Goal: Task Accomplishment & Management: Manage account settings

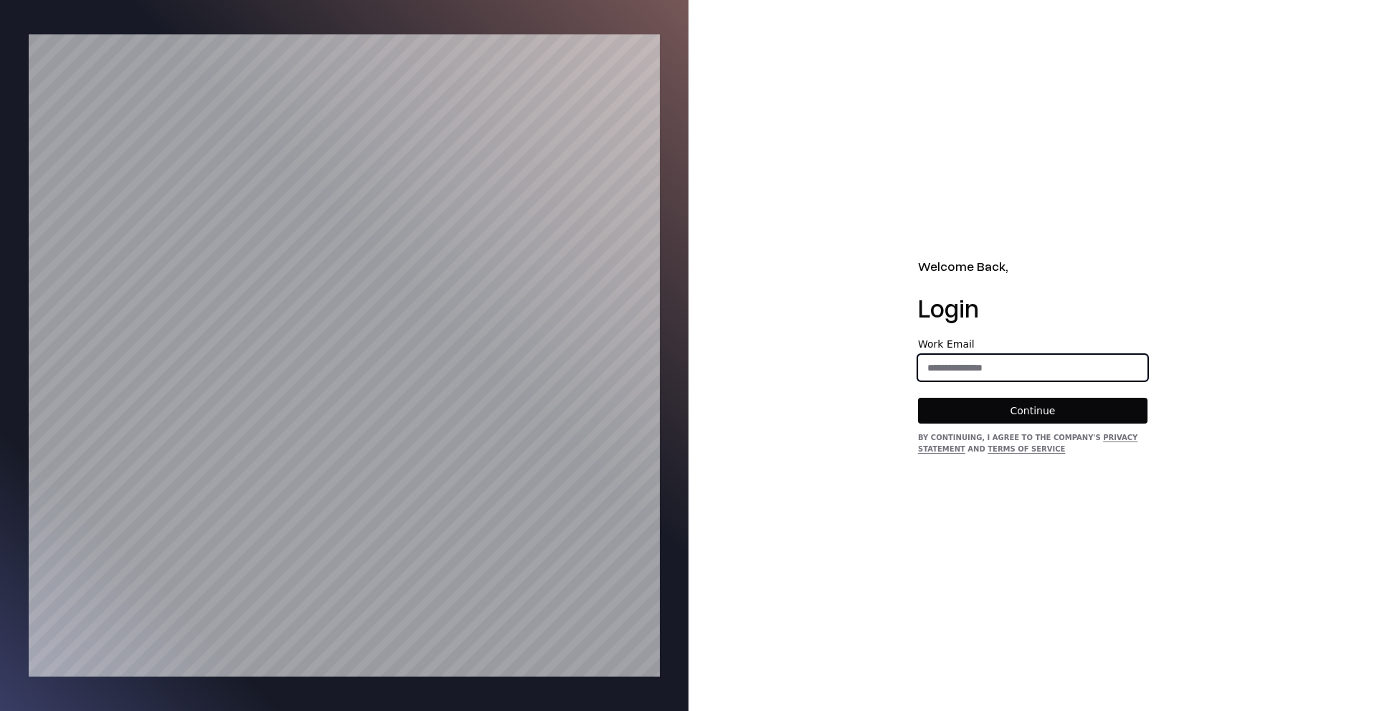
click at [935, 359] on input "email" at bounding box center [1033, 368] width 228 height 26
type input "**********"
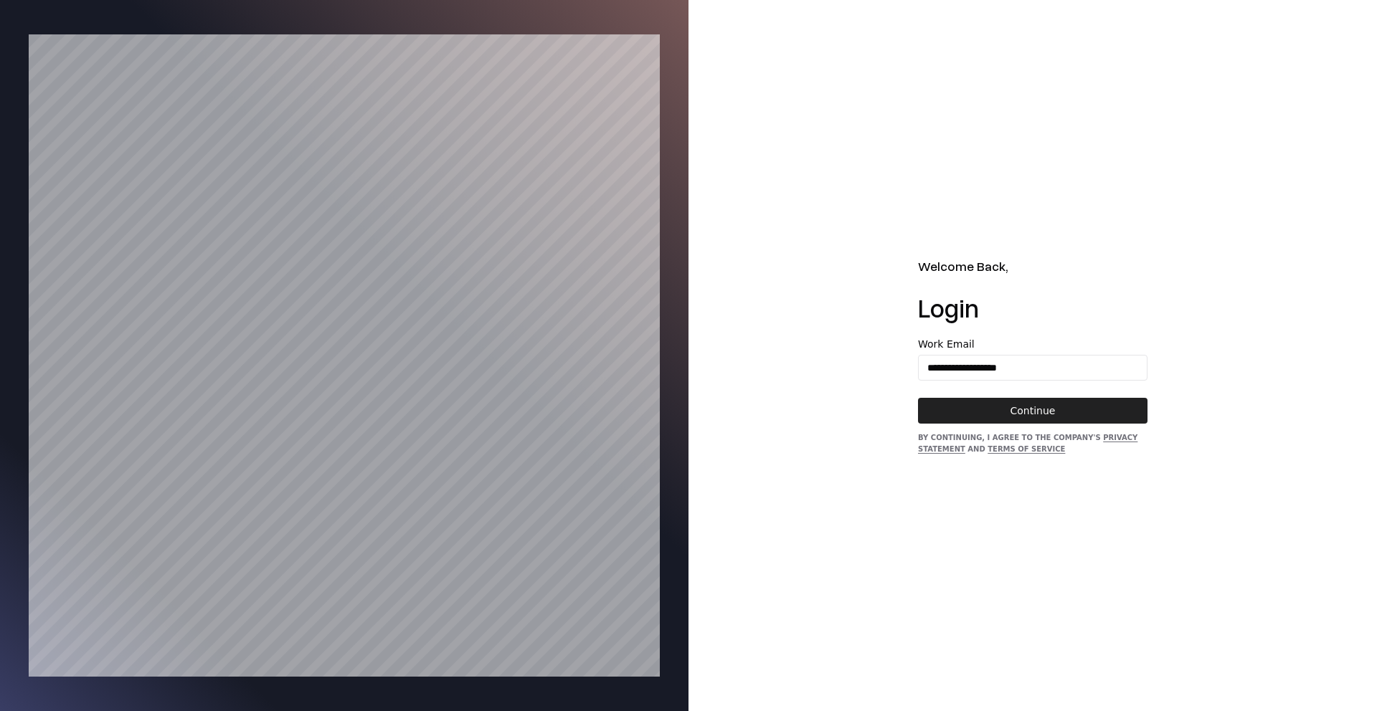
click at [1013, 402] on button "Continue" at bounding box center [1033, 411] width 230 height 26
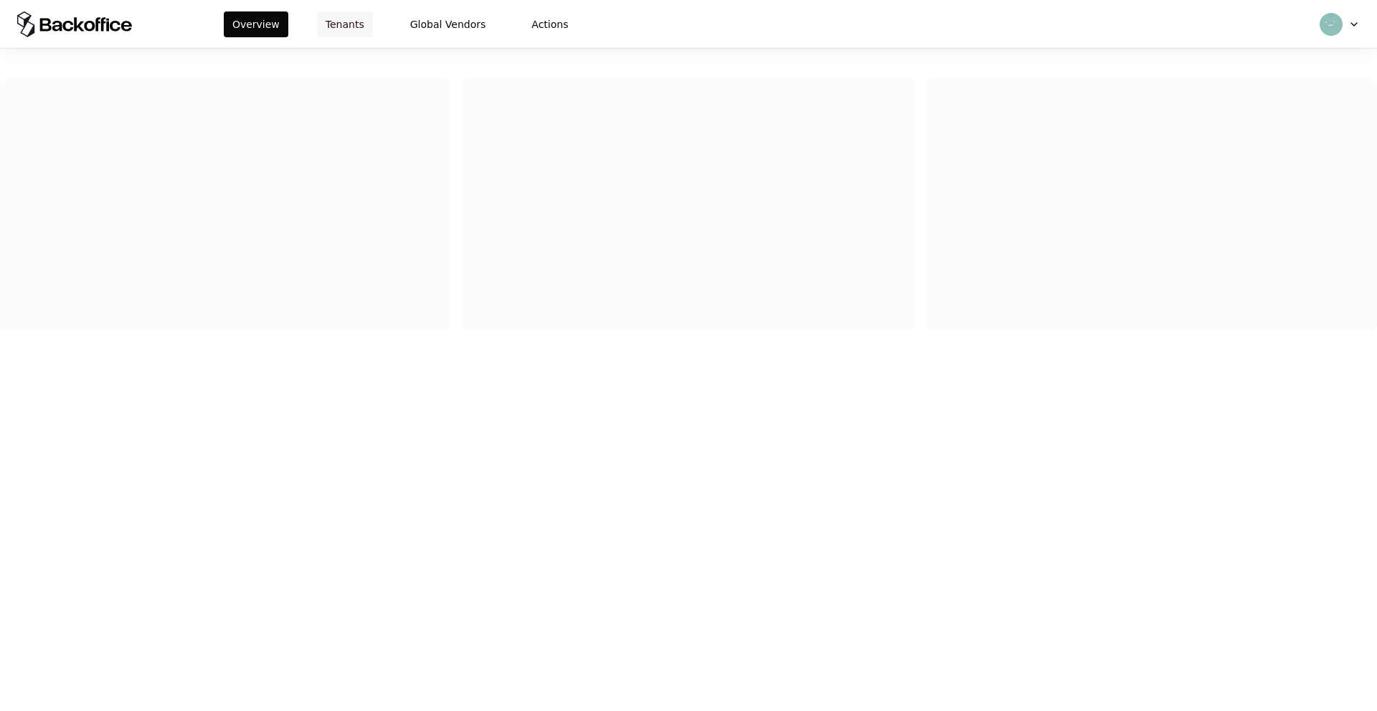
click at [317, 22] on button "Tenants" at bounding box center [345, 24] width 56 height 26
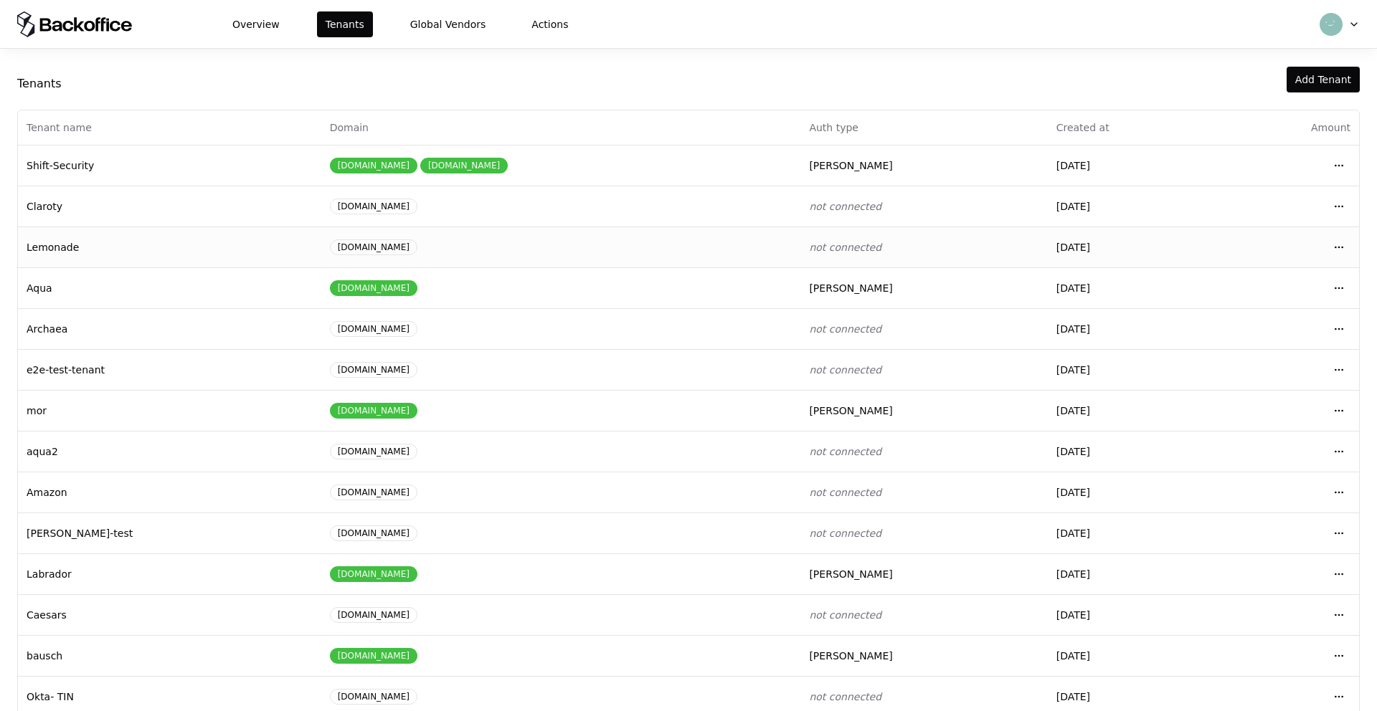
scroll to position [37, 0]
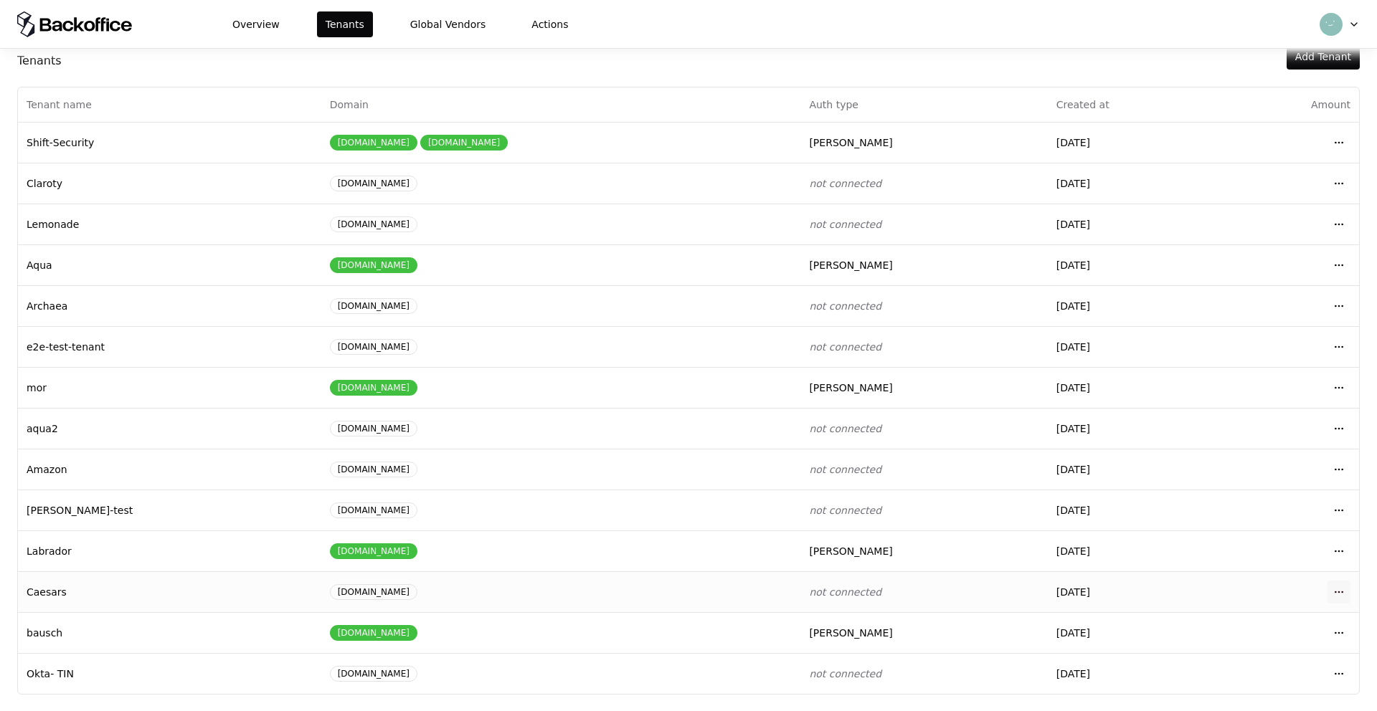
click at [1346, 593] on html "Overview Tenants Global Vendors Actions Tenants Add Tenant Tenant name Domain A…" at bounding box center [688, 355] width 1377 height 711
click at [1293, 531] on div "Login to tenant" at bounding box center [1275, 530] width 163 height 29
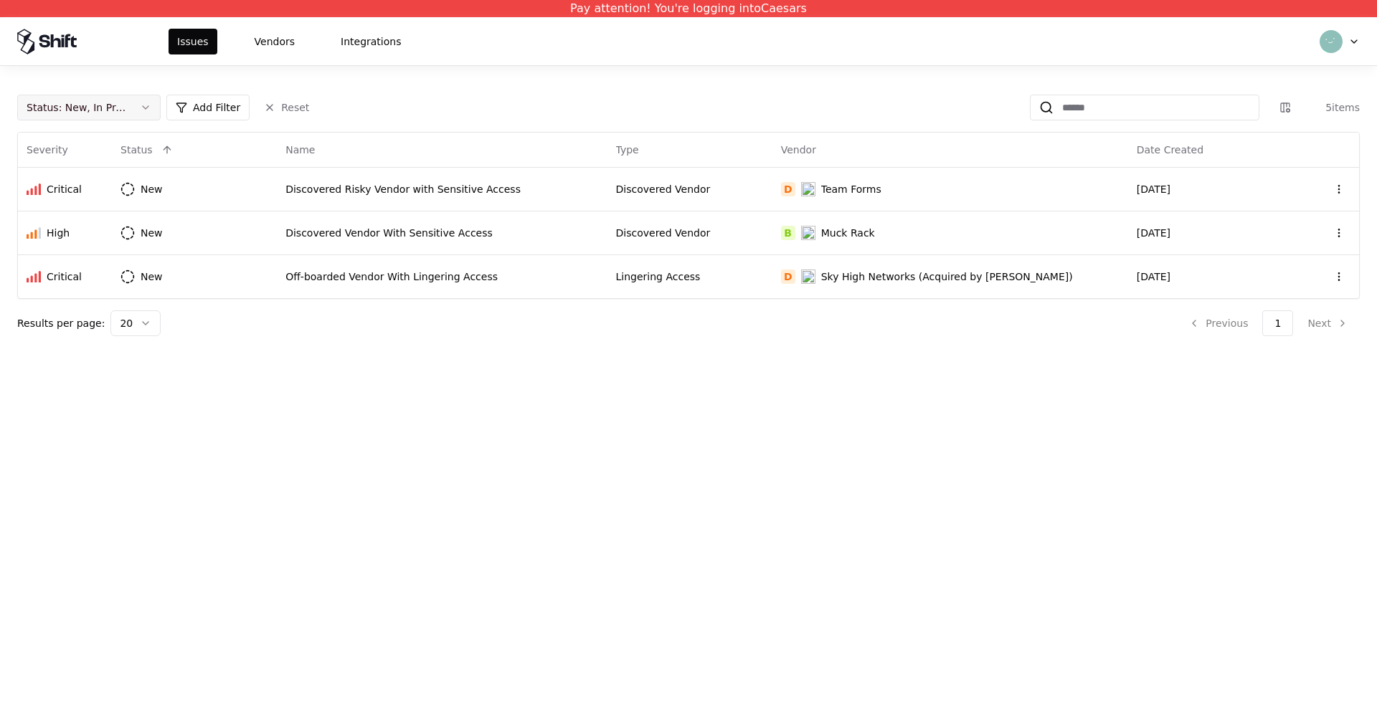
click at [95, 118] on button "Status : New, In Progress" at bounding box center [88, 108] width 143 height 26
click at [95, 245] on div "Draft" at bounding box center [89, 249] width 136 height 29
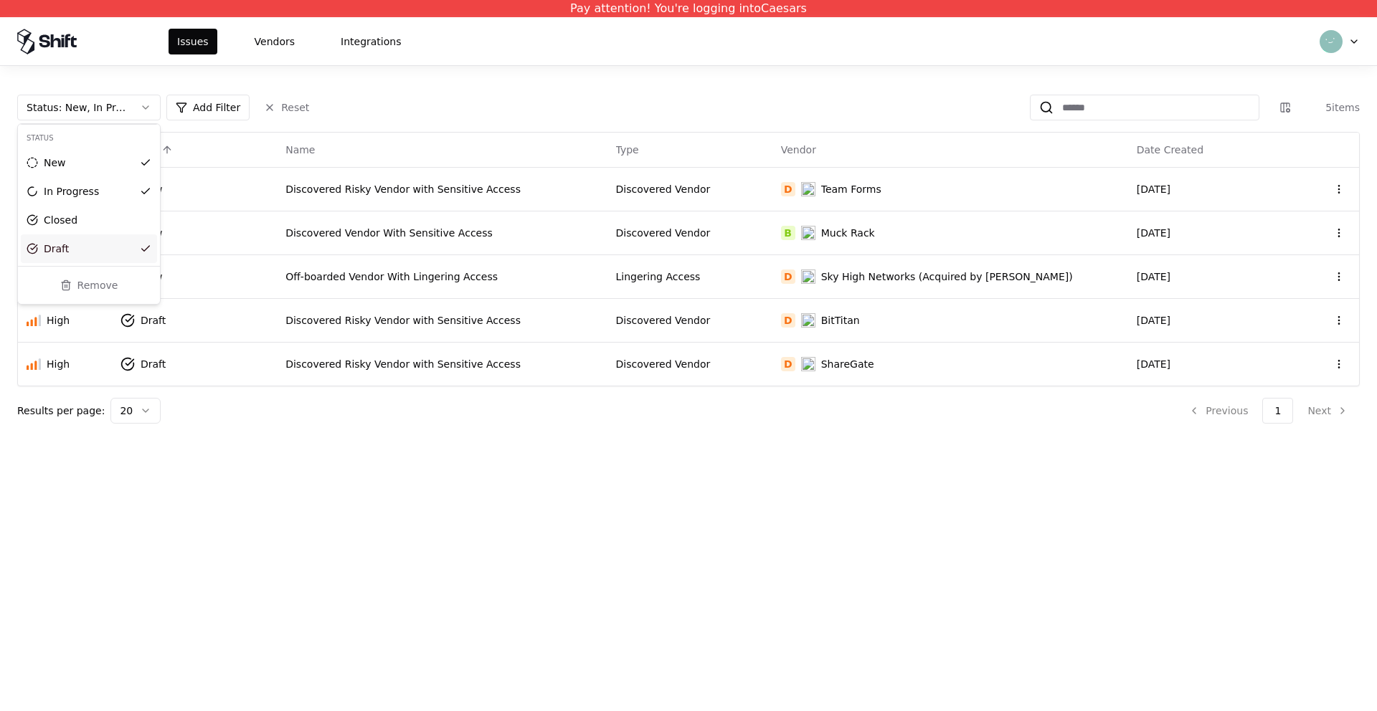
click at [358, 485] on html "Pay attention! You're logging into Caesars Issues Vendors Integrations Status :…" at bounding box center [688, 355] width 1377 height 711
click at [425, 321] on div "Discovered Risky Vendor with Sensitive Access" at bounding box center [441, 320] width 313 height 14
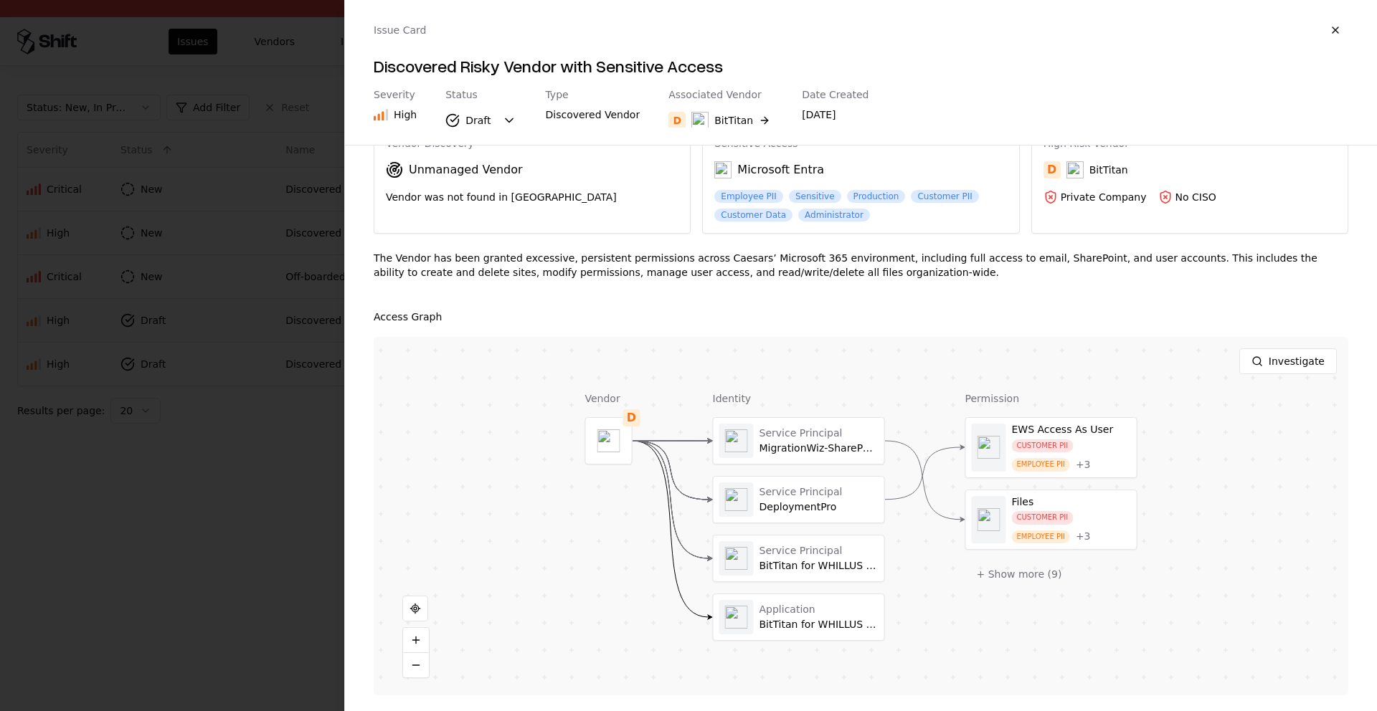
scroll to position [65, 0]
click at [1108, 465] on div at bounding box center [1051, 447] width 171 height 60
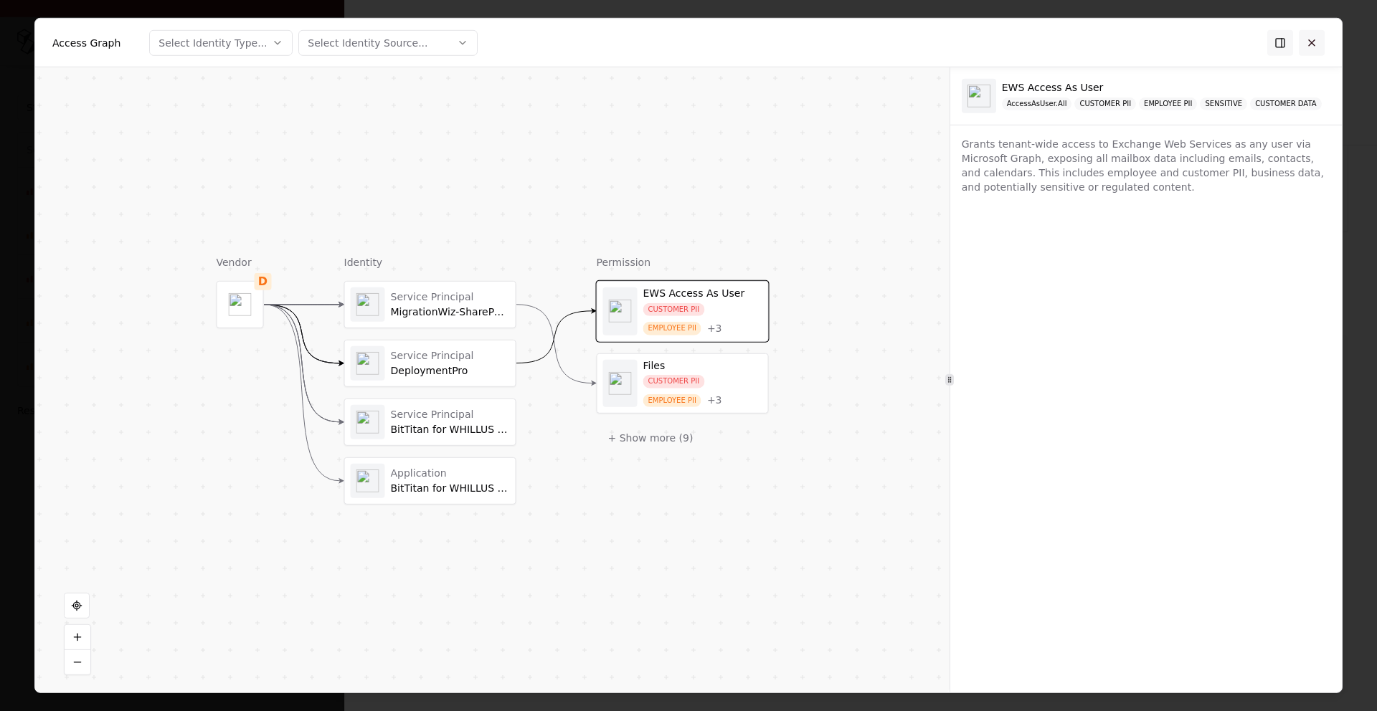
click at [1319, 49] on button at bounding box center [1312, 42] width 26 height 26
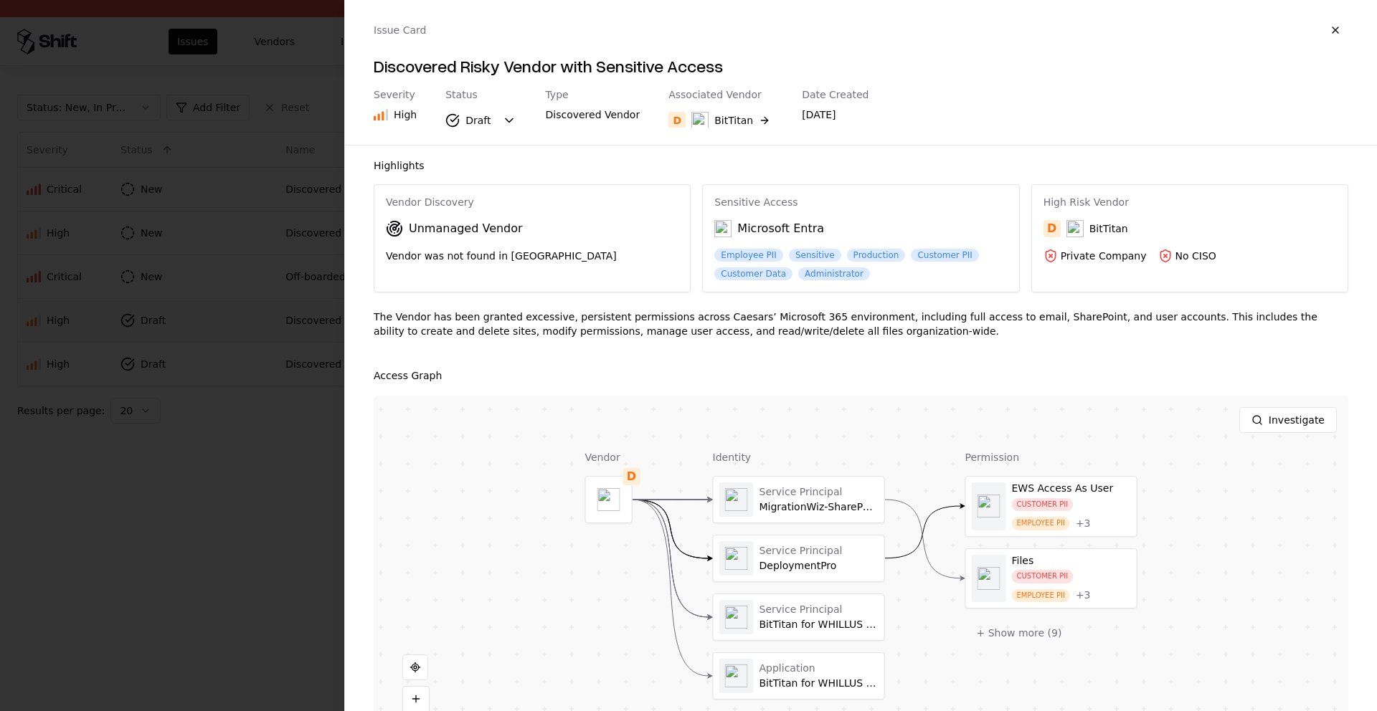
scroll to position [0, 0]
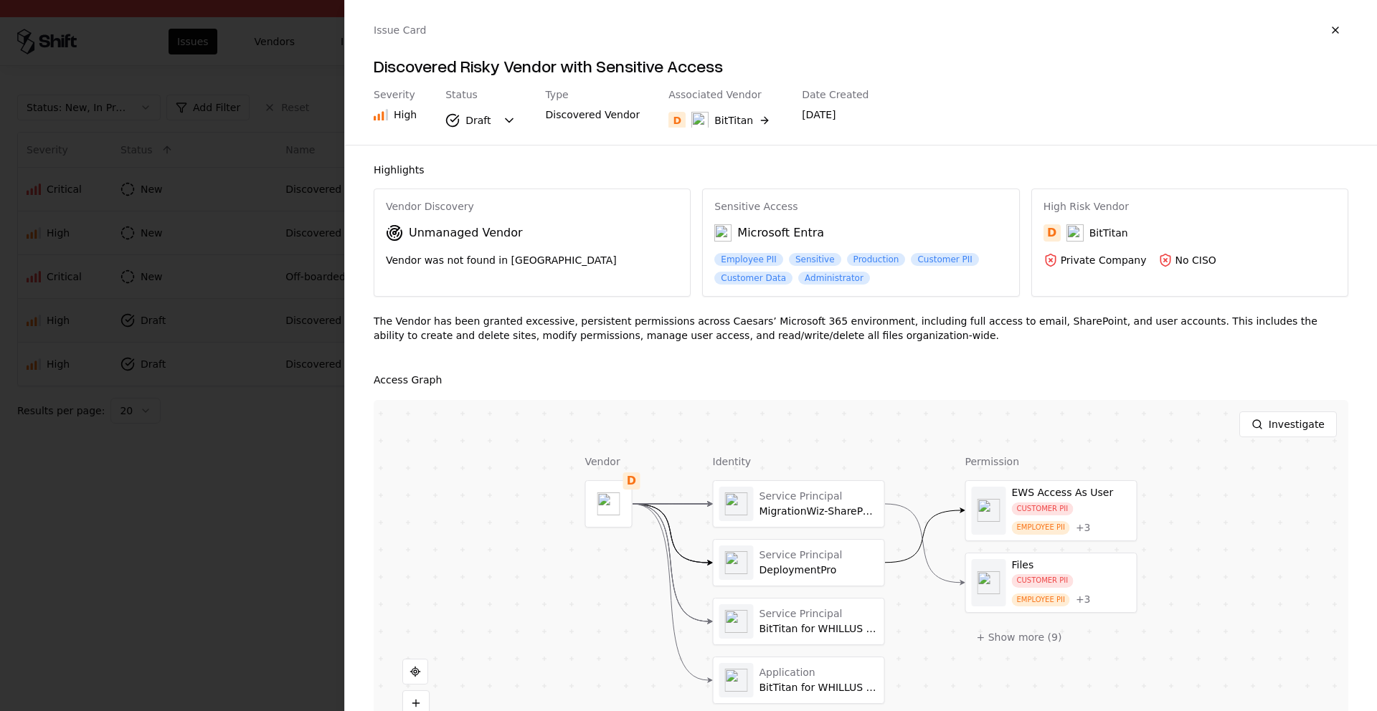
click at [291, 294] on div at bounding box center [688, 355] width 1377 height 711
